Goal: Communication & Community: Answer question/provide support

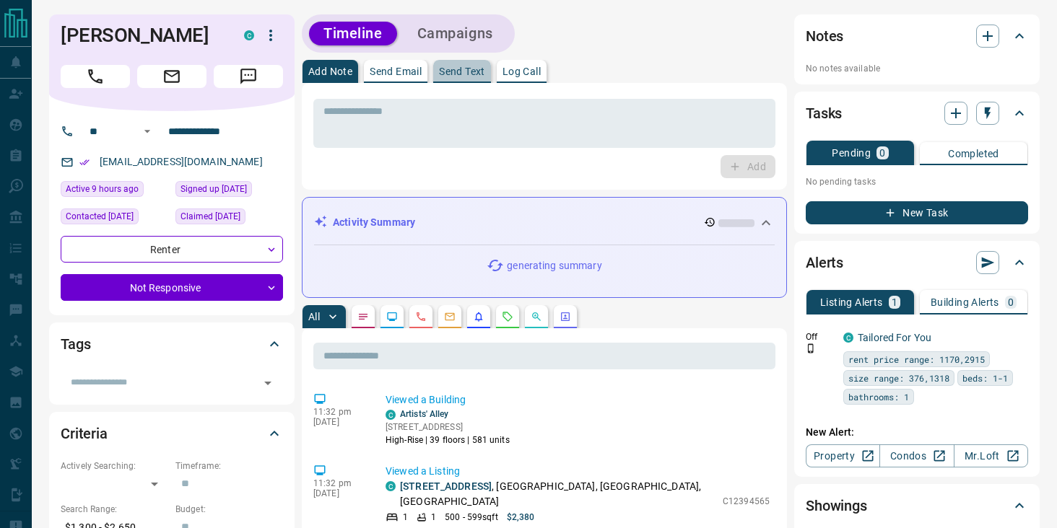
click at [450, 71] on p "Send Text" at bounding box center [462, 71] width 46 height 10
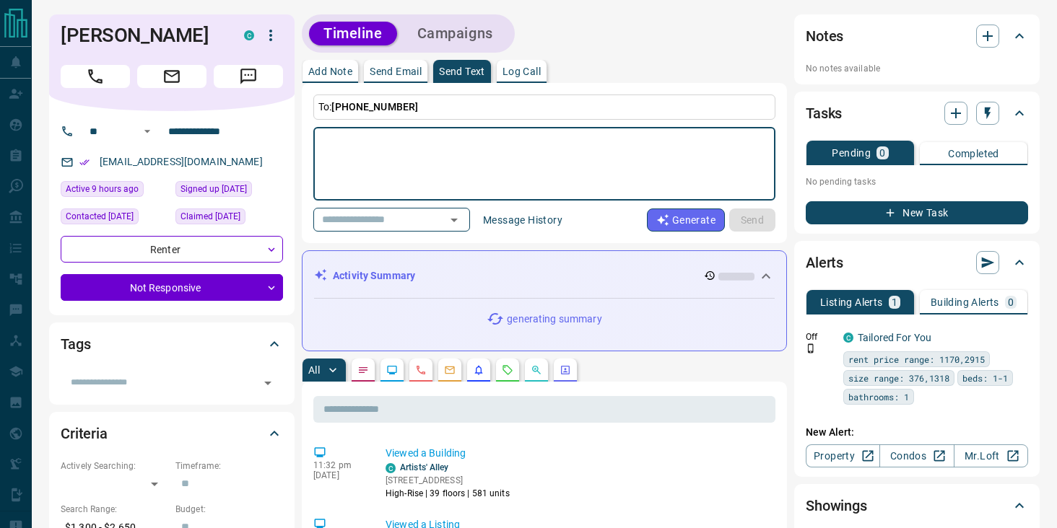
click at [419, 157] on textarea at bounding box center [544, 164] width 442 height 61
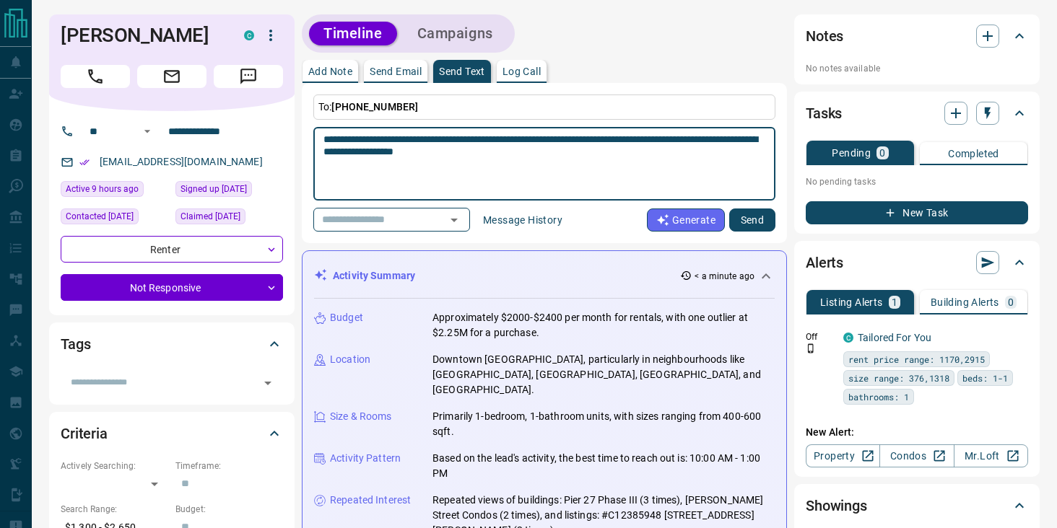
type textarea "**********"
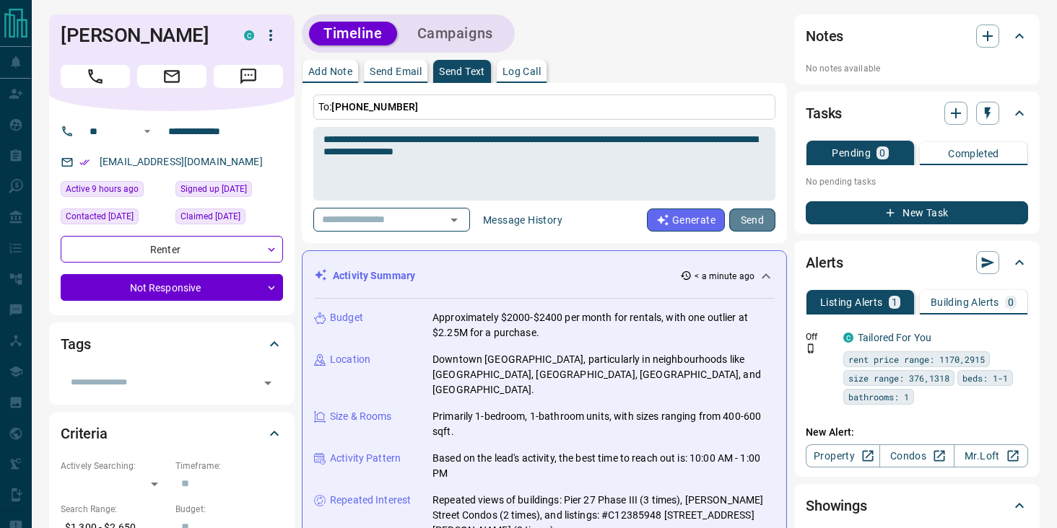
click at [765, 221] on button "Send" at bounding box center [752, 220] width 46 height 23
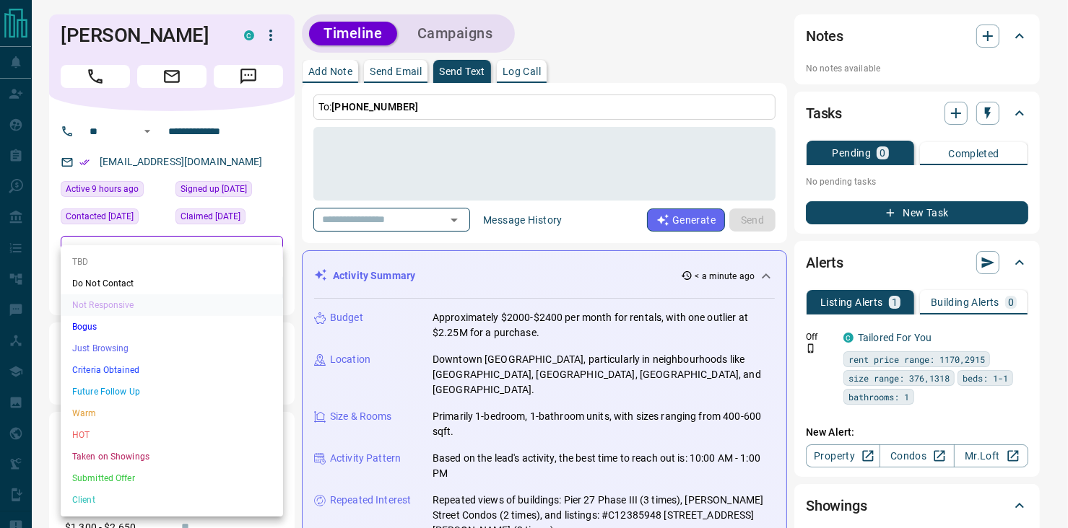
click at [82, 416] on li "Warm" at bounding box center [172, 414] width 222 height 22
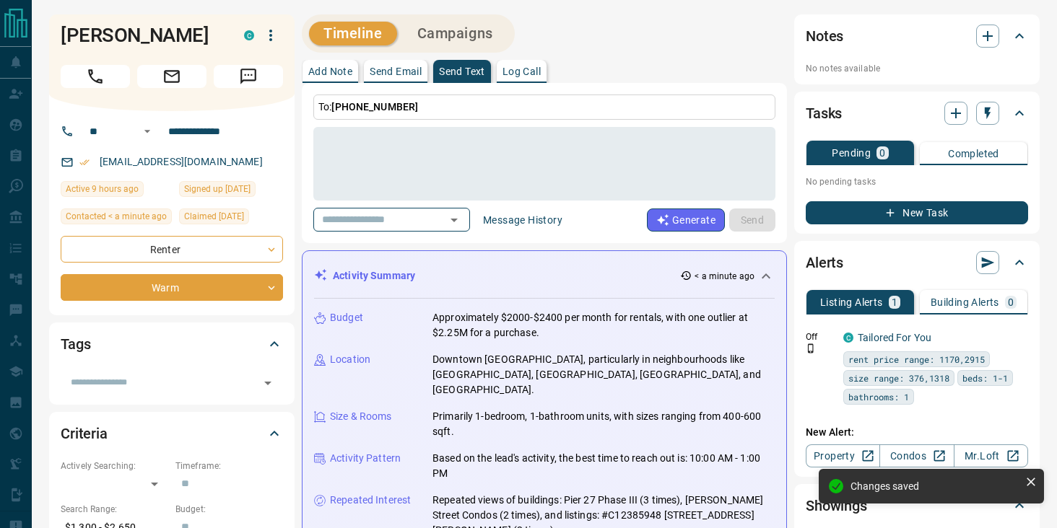
type input "*"
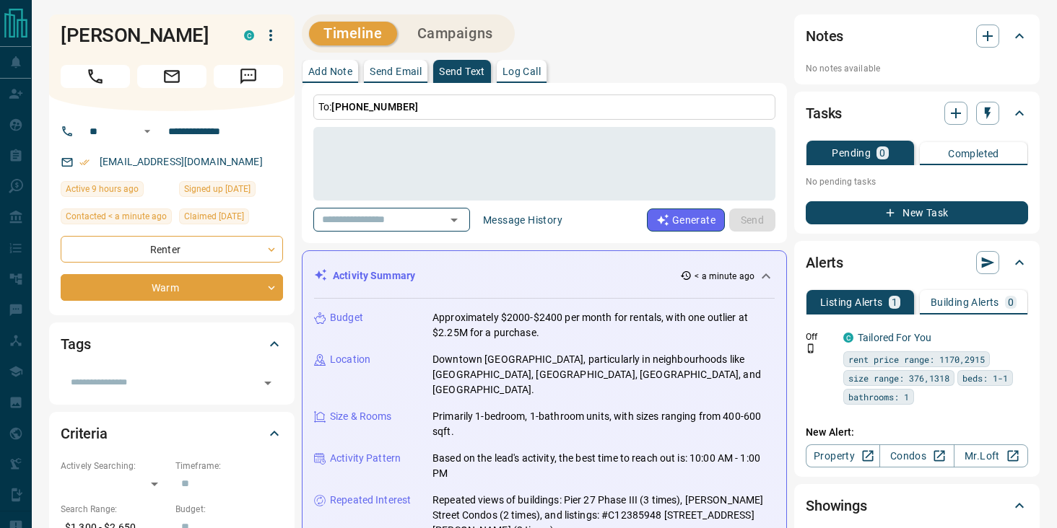
click at [611, 14] on div "Timeline Campaigns" at bounding box center [544, 33] width 485 height 38
